Goal: Find specific page/section: Find specific page/section

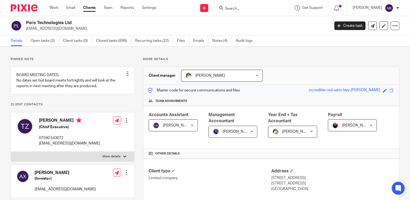
click at [258, 8] on input "Search" at bounding box center [249, 8] width 48 height 5
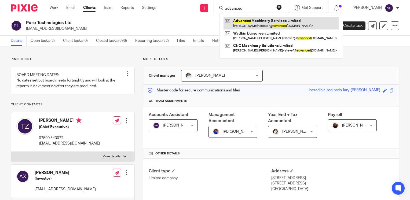
type input "advanced"
click at [262, 21] on link at bounding box center [281, 23] width 115 height 12
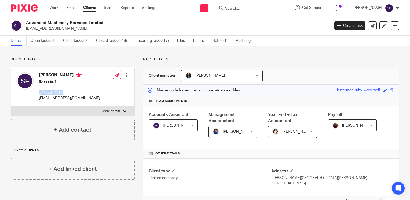
drag, startPoint x: 63, startPoint y: 92, endPoint x: 38, endPoint y: 91, distance: 24.7
click at [38, 91] on div "Stephen Foster (Director) 07763317517 sfoster@advancedmachinery.co.uk" at bounding box center [58, 87] width 84 height 34
